Goal: Task Accomplishment & Management: Use online tool/utility

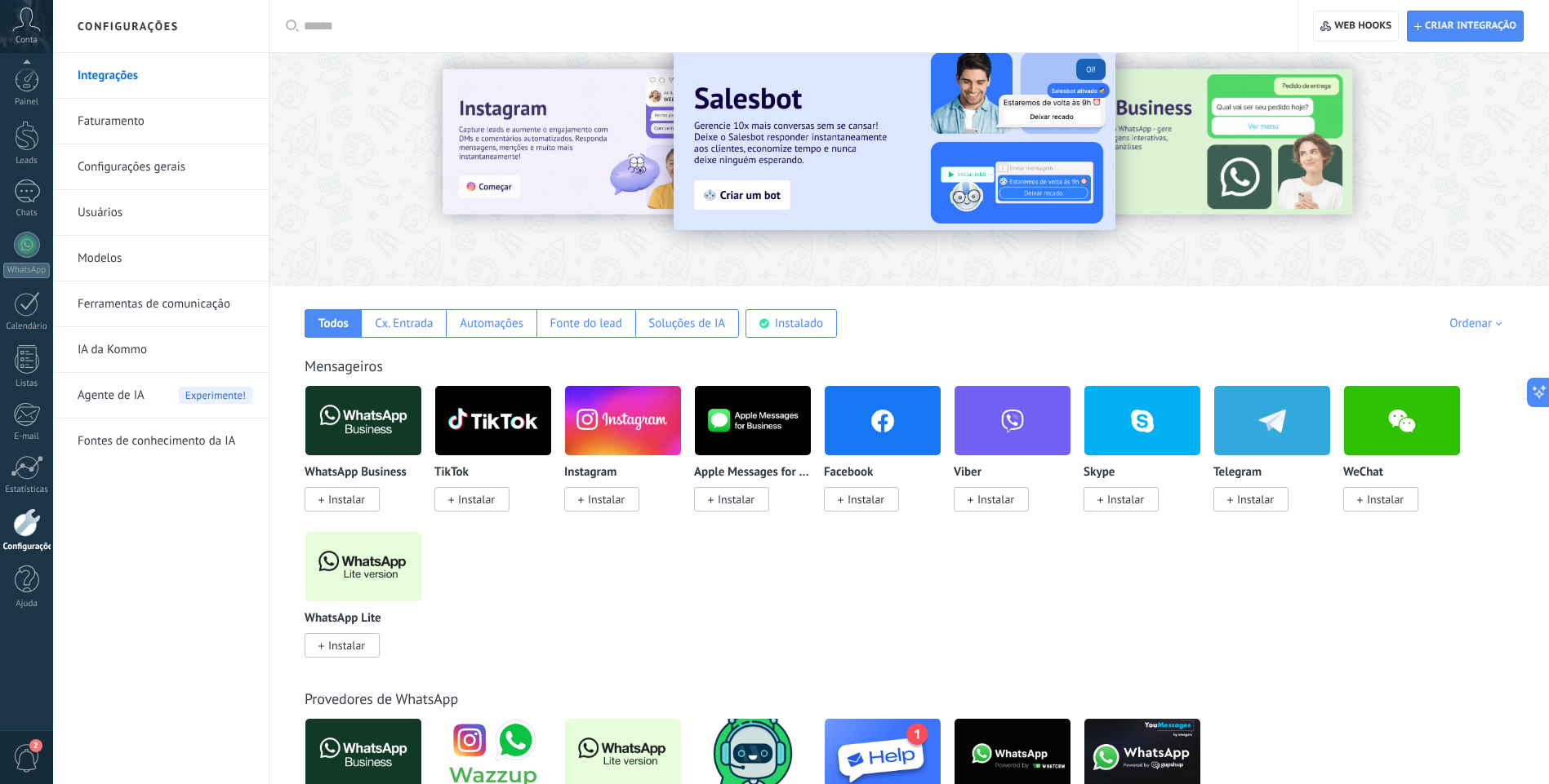
scroll to position [85, 0]
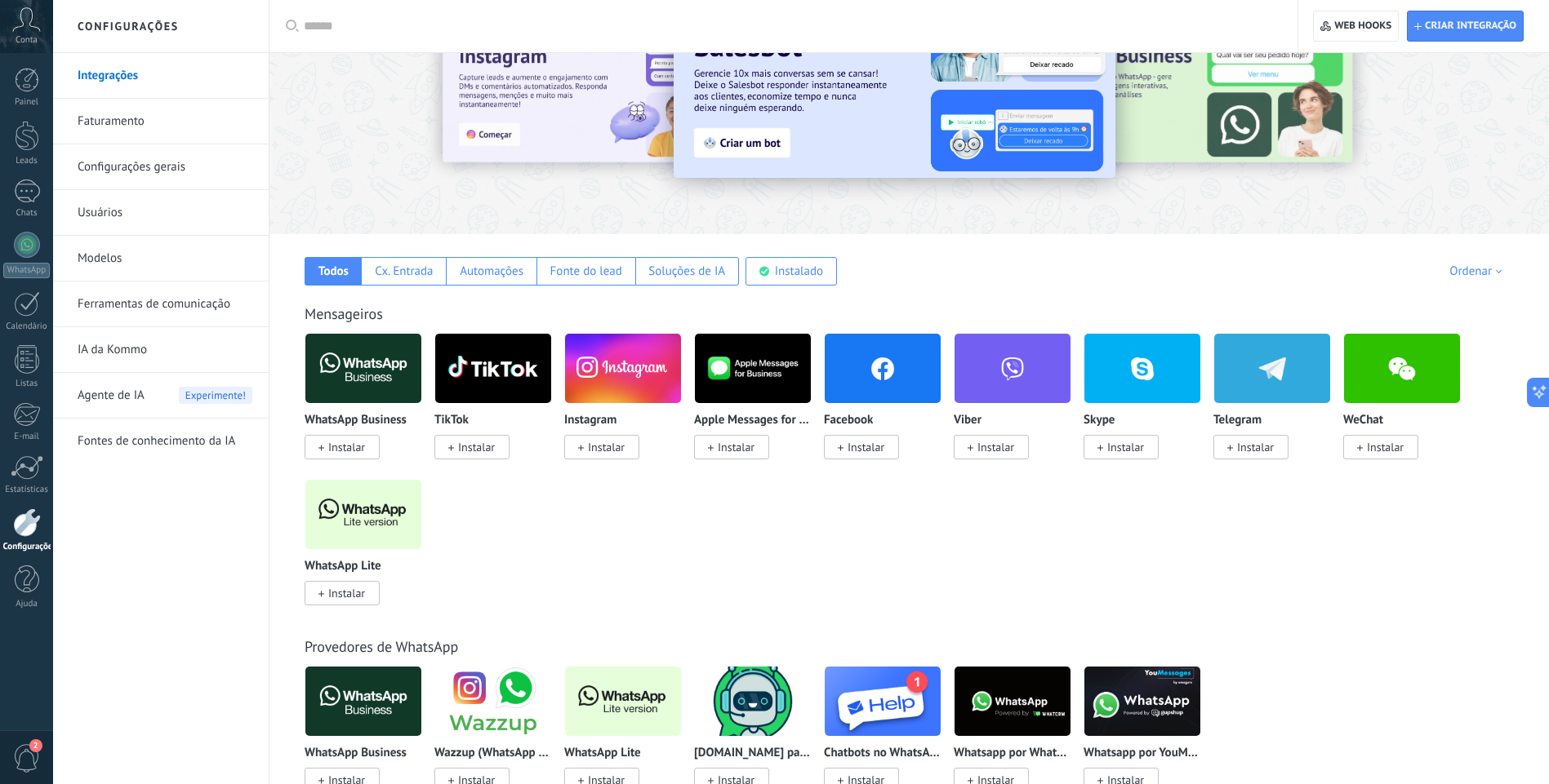
click at [344, 441] on span "Instalar" at bounding box center [346, 447] width 37 height 14
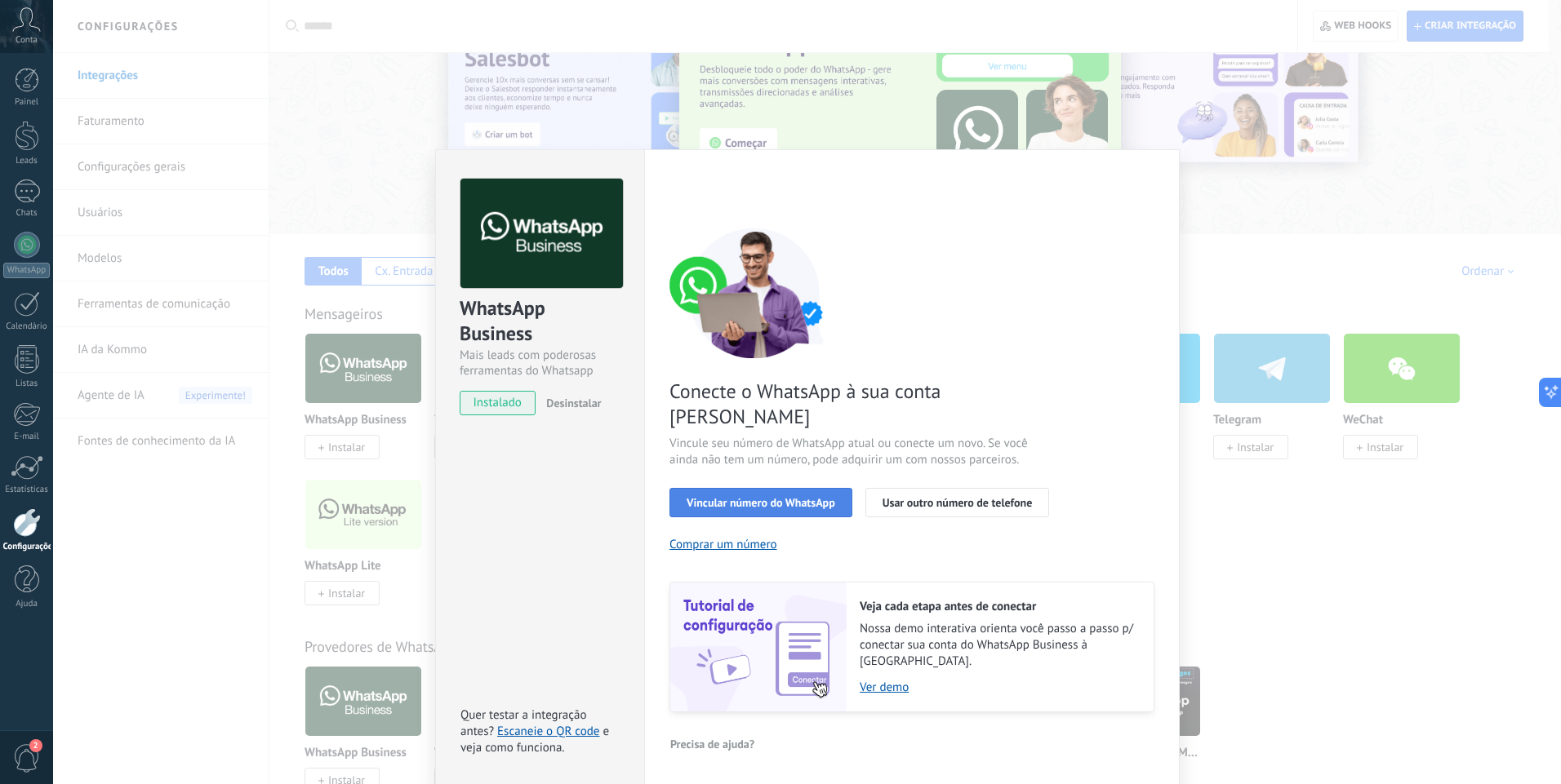
click at [743, 497] on span "Vincular número do WhatsApp" at bounding box center [761, 502] width 148 height 11
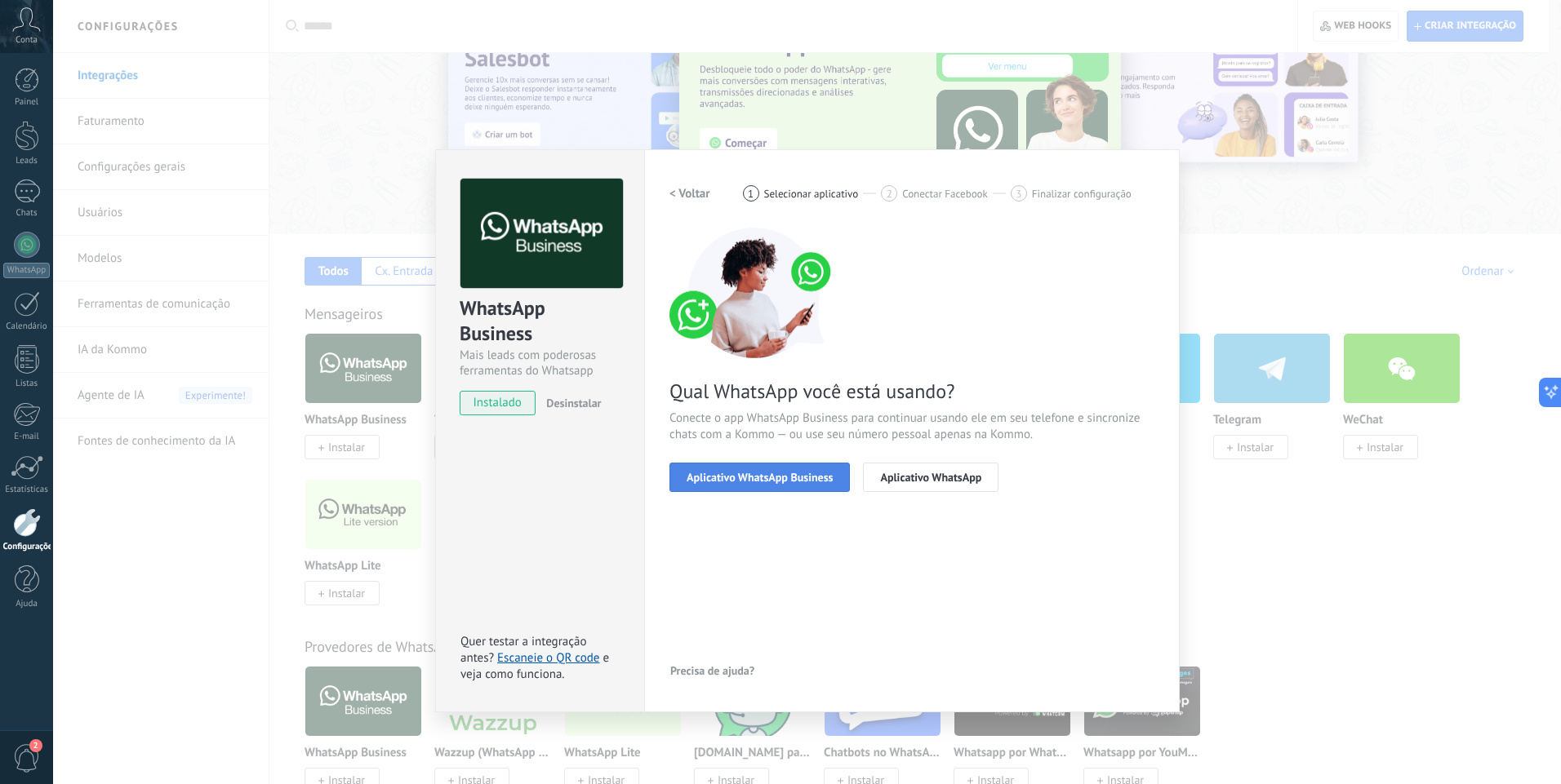
click at [725, 482] on span "Aplicativo WhatsApp Business" at bounding box center [760, 477] width 146 height 11
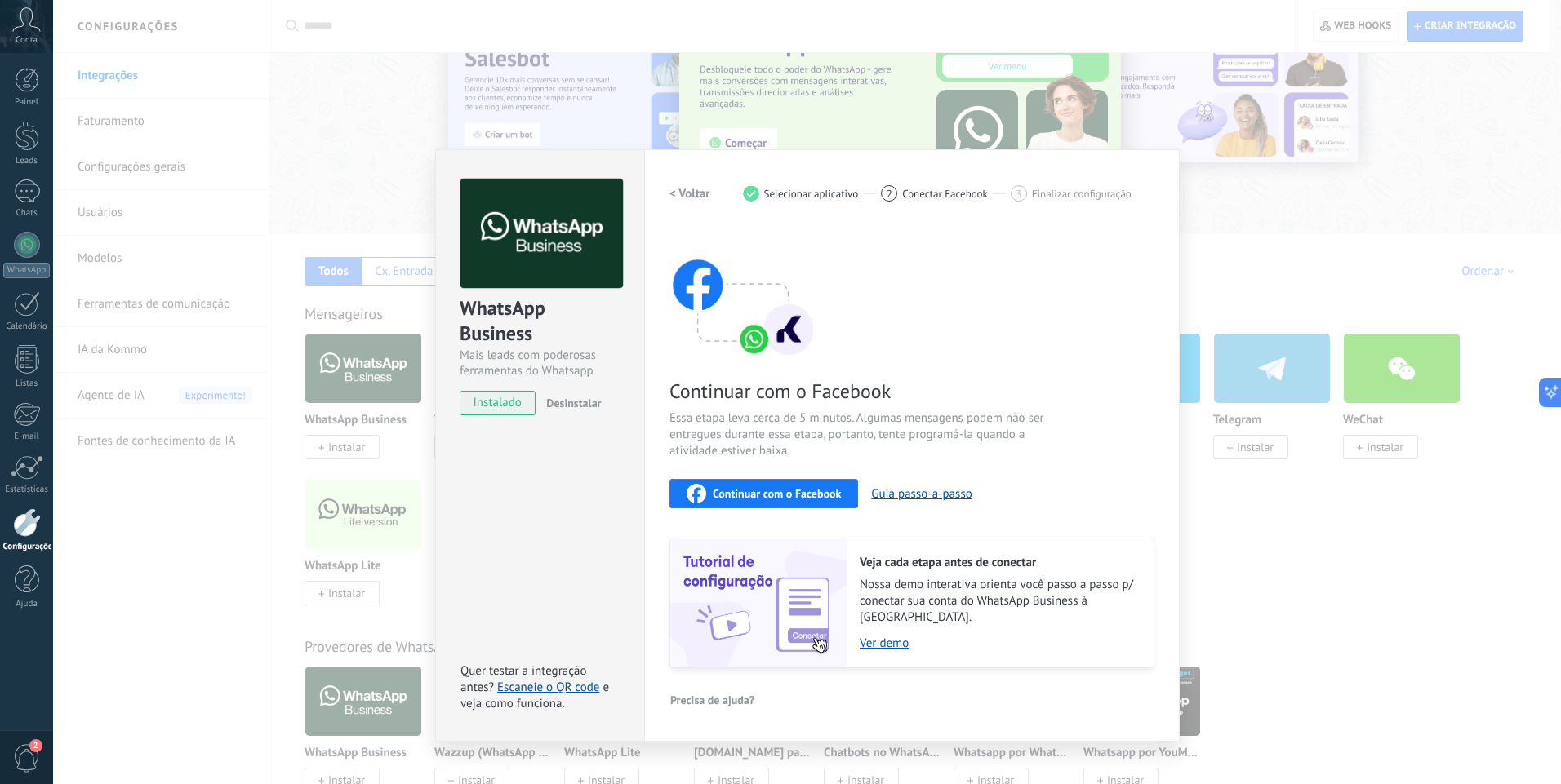
click at [793, 485] on div "Continuar com o Facebook" at bounding box center [764, 493] width 154 height 20
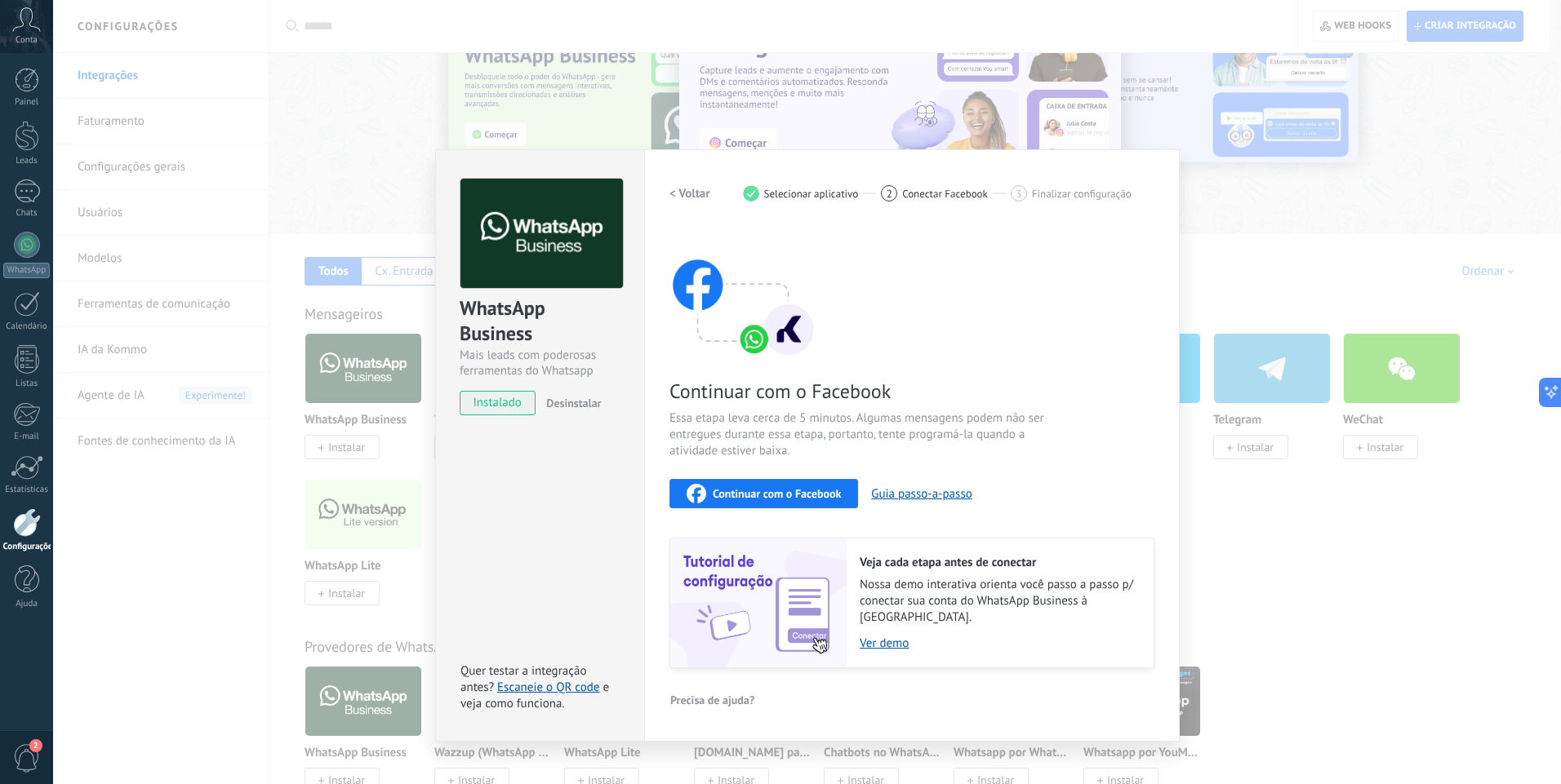
click at [1267, 215] on div "WhatsApp Business Mais leads com poderosas ferramentas do Whatsapp instalado De…" at bounding box center [807, 392] width 1508 height 784
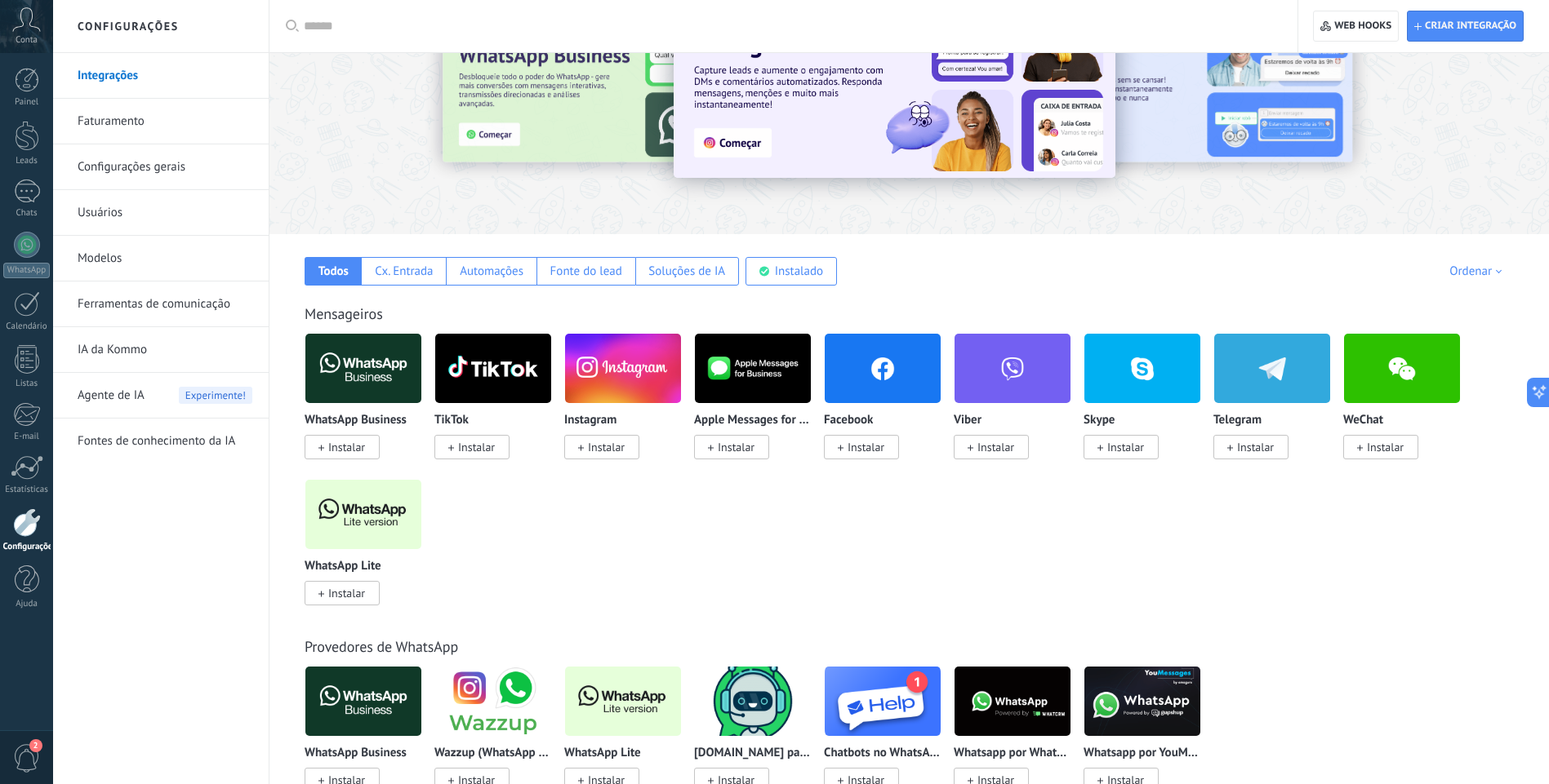
click at [371, 505] on img at bounding box center [363, 514] width 116 height 79
click at [352, 598] on span "Instalar" at bounding box center [346, 593] width 37 height 14
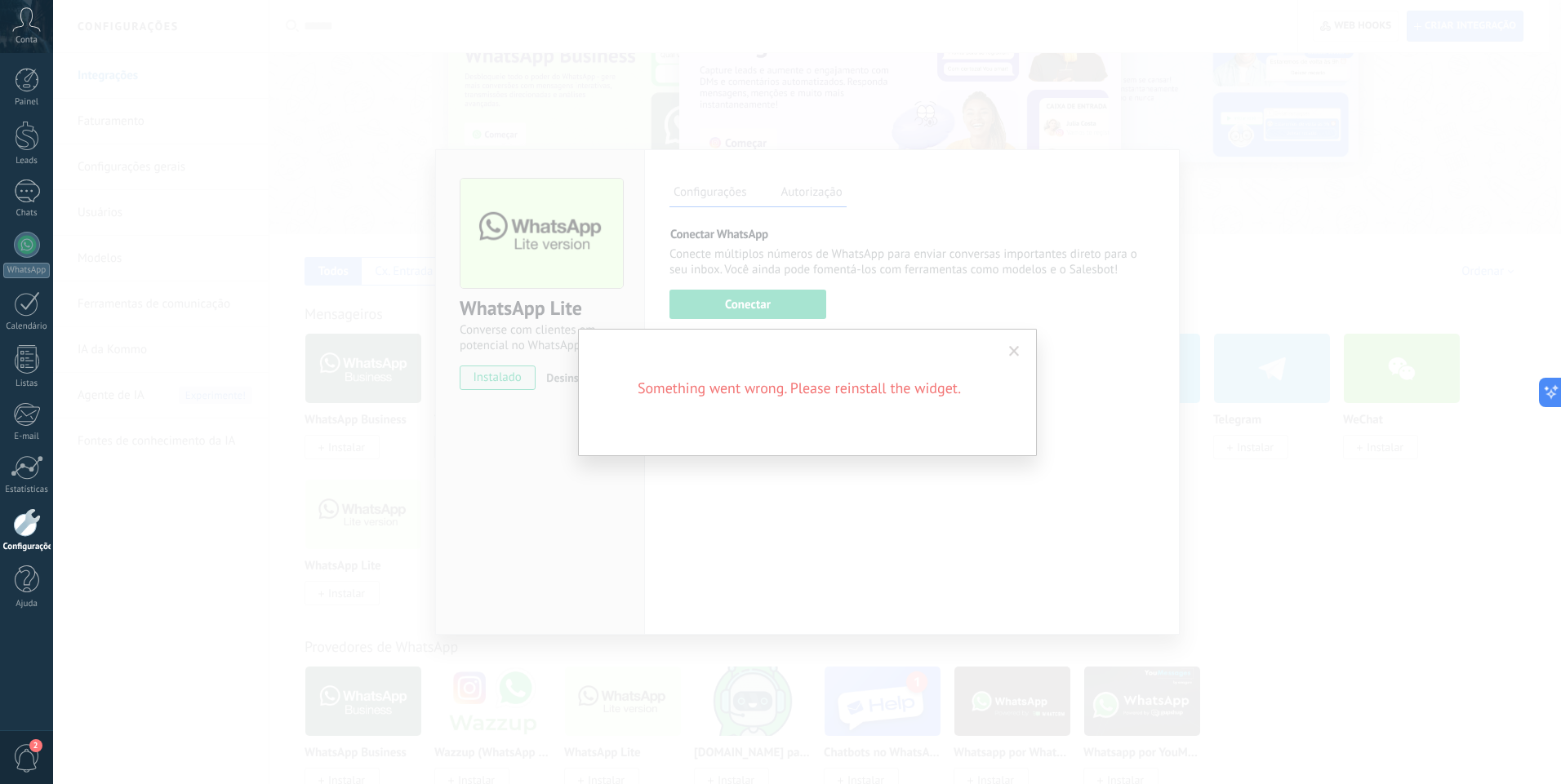
drag, startPoint x: 980, startPoint y: 323, endPoint x: 994, endPoint y: 335, distance: 18.4
click at [981, 325] on div "Something went wrong. Please reinstall the widget." at bounding box center [807, 392] width 1508 height 784
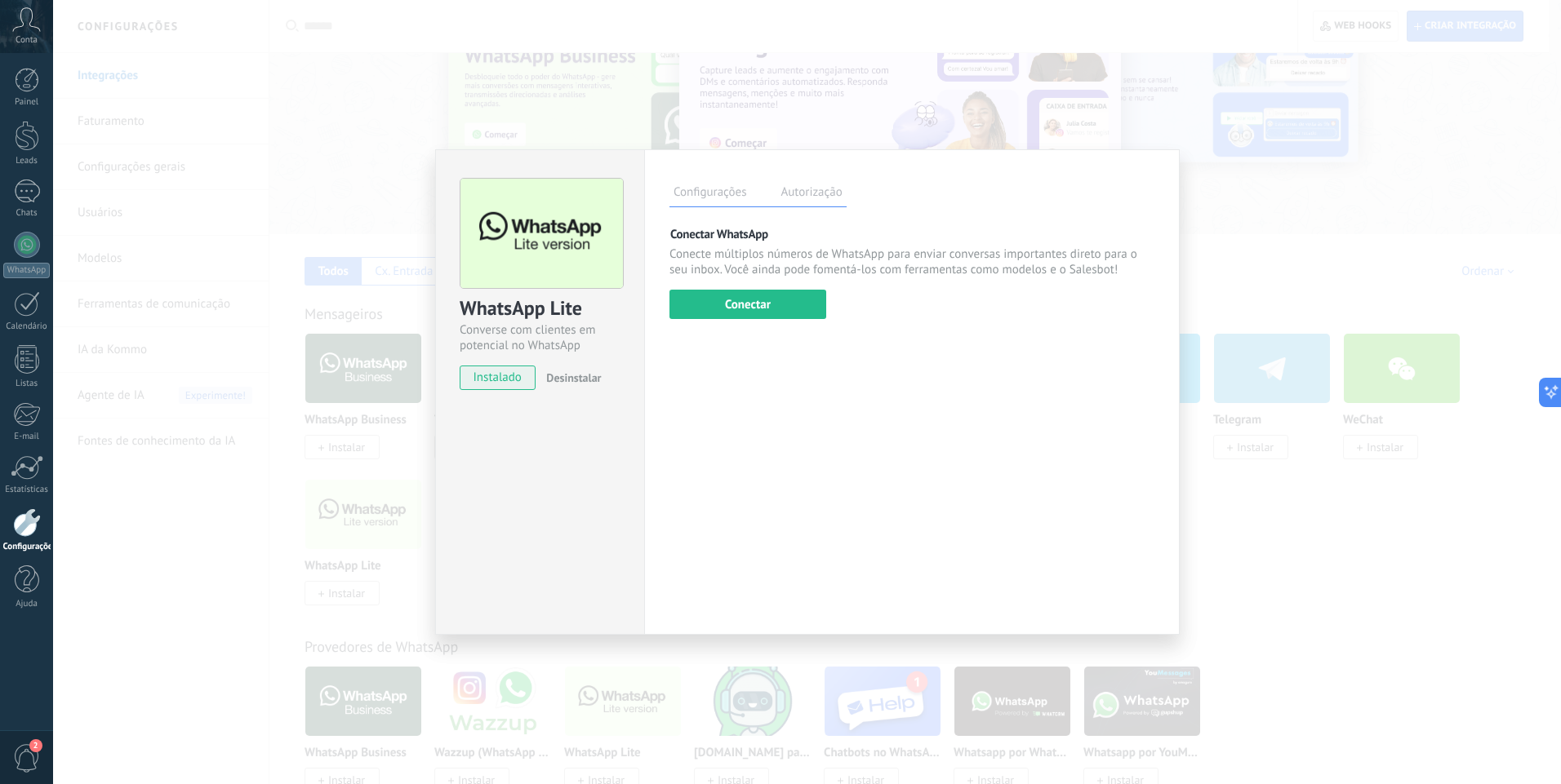
click at [1302, 187] on div "WhatsApp Lite Converse com clientes em potencial no WhatsApp instalado Desinsta…" at bounding box center [807, 392] width 1508 height 784
